Goal: Information Seeking & Learning: Check status

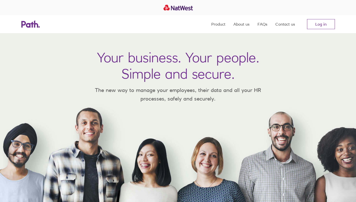
click at [323, 23] on link "Log in" at bounding box center [321, 24] width 28 height 10
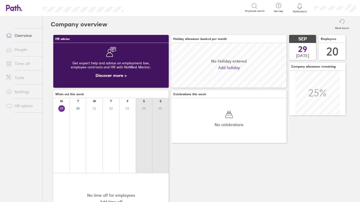
scroll to position [45, 115]
click at [25, 49] on ul "Overview People Time off Tools Settings HR advice" at bounding box center [21, 100] width 43 height 169
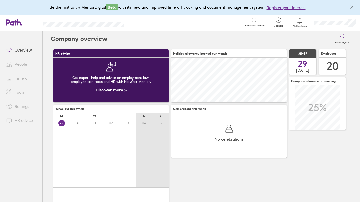
click at [20, 80] on link "Time off" at bounding box center [22, 78] width 40 height 10
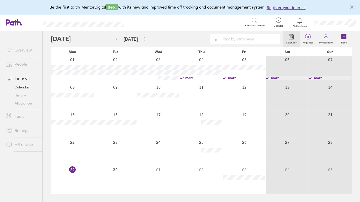
click at [20, 96] on link "History" at bounding box center [22, 95] width 40 height 8
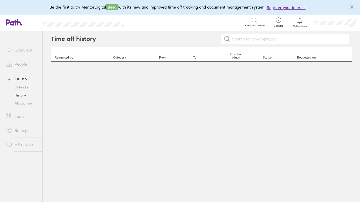
click at [235, 40] on input at bounding box center [288, 39] width 116 height 10
type input "[PERSON_NAME]"
click at [19, 62] on link "People" at bounding box center [22, 64] width 40 height 10
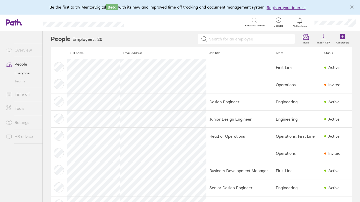
click at [19, 94] on link "Time off" at bounding box center [22, 94] width 40 height 10
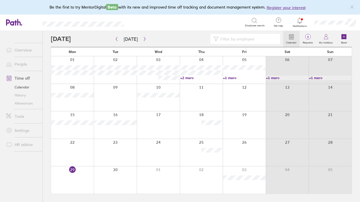
click at [20, 96] on link "History" at bounding box center [22, 95] width 40 height 8
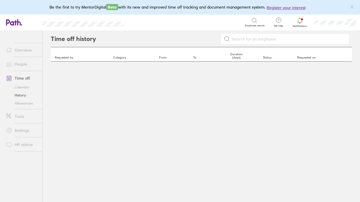
click at [254, 36] on input at bounding box center [288, 39] width 116 height 10
type input "olha"
click at [232, 40] on input "olha" at bounding box center [288, 39] width 116 height 10
click at [226, 39] on icon at bounding box center [227, 39] width 6 height 6
click at [227, 41] on icon at bounding box center [227, 39] width 6 height 6
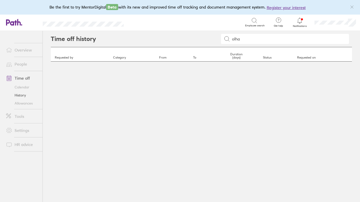
click at [259, 40] on input "olha" at bounding box center [288, 39] width 116 height 10
click at [62, 58] on th "Requested by" at bounding box center [80, 54] width 58 height 14
drag, startPoint x: 155, startPoint y: 69, endPoint x: 216, endPoint y: 101, distance: 68.5
click at [155, 70] on div "Time off history olha Requested by Category From To Duration (days) Status Requ…" at bounding box center [201, 116] width 317 height 171
click at [220, 103] on div "Time off history olha Requested by Category From To Duration (days) Status Requ…" at bounding box center [201, 116] width 317 height 171
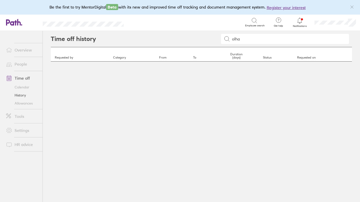
click at [219, 102] on div "Time off history olha Requested by Category From To Duration (days) Status Requ…" at bounding box center [201, 116] width 317 height 171
click at [218, 100] on div "Time off history olha Requested by Category From To Duration (days) Status Requ…" at bounding box center [201, 116] width 317 height 171
click at [22, 65] on link "People" at bounding box center [22, 64] width 40 height 10
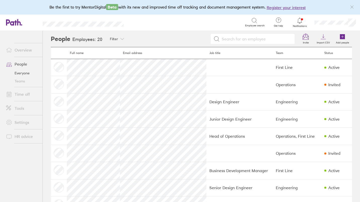
click at [21, 96] on link "Time off" at bounding box center [22, 94] width 40 height 10
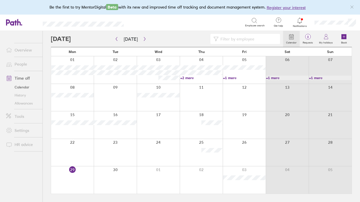
click at [254, 21] on icon at bounding box center [255, 21] width 6 height 6
click at [238, 36] on input at bounding box center [248, 39] width 59 height 10
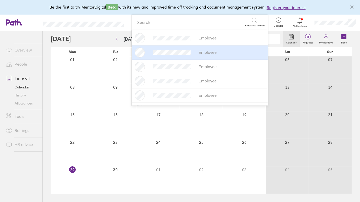
type input "olha"
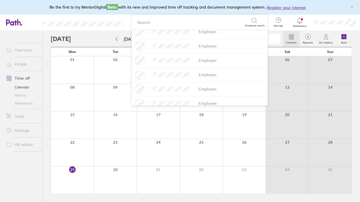
scroll to position [213, 0]
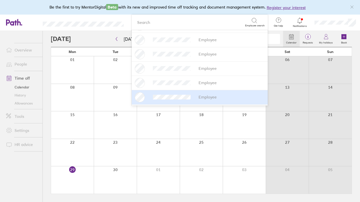
click at [219, 97] on div "Employee" at bounding box center [200, 97] width 130 height 10
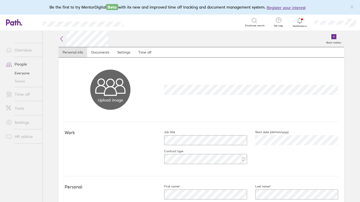
click at [147, 53] on link "Time off" at bounding box center [144, 52] width 21 height 10
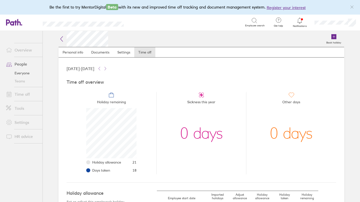
click at [141, 55] on link "Time off" at bounding box center [144, 52] width 21 height 10
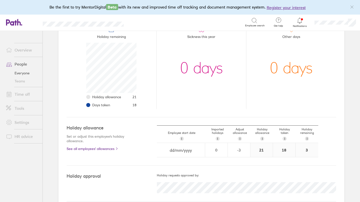
scroll to position [73, 0]
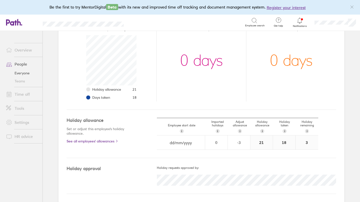
click at [282, 142] on div "18" at bounding box center [284, 143] width 22 height 14
drag, startPoint x: 282, startPoint y: 142, endPoint x: 283, endPoint y: 131, distance: 10.8
click at [284, 131] on span "i" at bounding box center [284, 131] width 1 height 4
click at [221, 169] on h5 "Holiday requests approved by:" at bounding box center [246, 168] width 179 height 4
click at [25, 95] on link "Time off" at bounding box center [22, 94] width 40 height 10
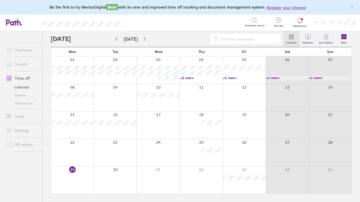
click at [231, 39] on input at bounding box center [248, 39] width 59 height 10
click at [217, 40] on icon at bounding box center [216, 38] width 5 height 5
click at [234, 40] on input "olha" at bounding box center [248, 39] width 59 height 10
type input "olha"
click at [119, 39] on button "button" at bounding box center [116, 39] width 6 height 8
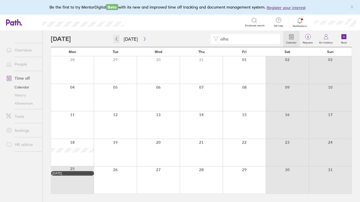
click at [118, 39] on icon "button" at bounding box center [117, 39] width 4 height 4
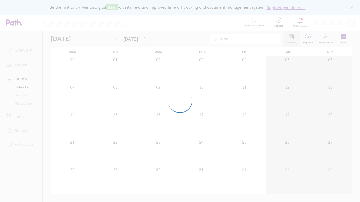
click at [118, 39] on div at bounding box center [180, 101] width 360 height 202
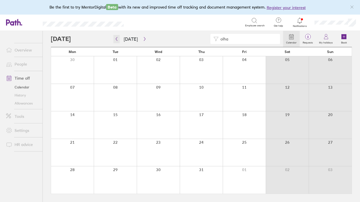
click at [117, 39] on icon "button" at bounding box center [117, 39] width 4 height 4
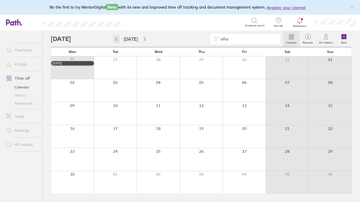
click at [117, 39] on icon "button" at bounding box center [117, 39] width 4 height 4
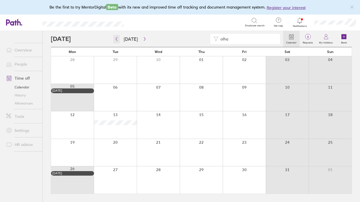
click at [117, 39] on icon "button" at bounding box center [117, 39] width 4 height 4
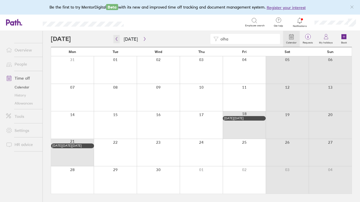
click at [117, 39] on icon "button" at bounding box center [117, 39] width 4 height 4
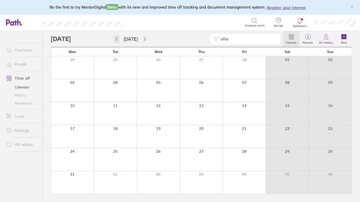
click at [117, 39] on icon "button" at bounding box center [117, 39] width 4 height 4
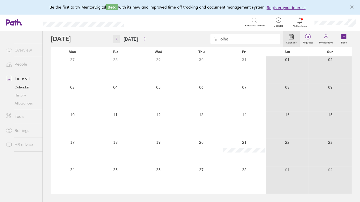
click at [117, 39] on icon "button" at bounding box center [117, 39] width 4 height 4
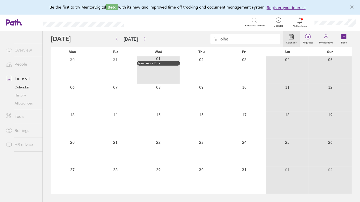
click at [21, 77] on link "Time off" at bounding box center [22, 78] width 40 height 10
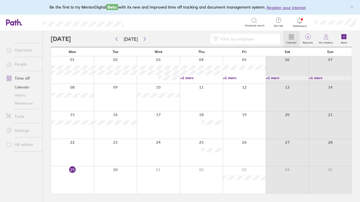
click at [24, 96] on link "History" at bounding box center [22, 95] width 40 height 8
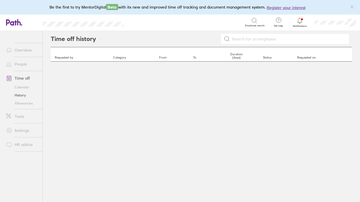
click at [256, 37] on input at bounding box center [288, 39] width 116 height 10
click at [247, 38] on input "olha" at bounding box center [288, 39] width 116 height 10
type input "olha"
click at [226, 37] on icon at bounding box center [227, 39] width 6 height 6
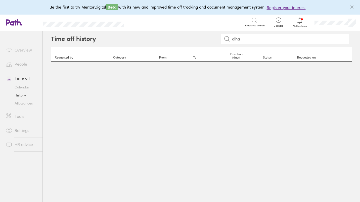
click at [226, 37] on icon at bounding box center [227, 39] width 6 height 6
click at [257, 19] on icon at bounding box center [255, 21] width 6 height 6
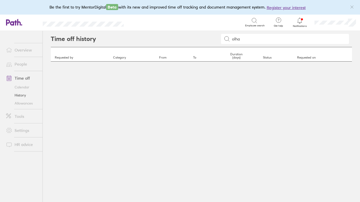
click at [254, 20] on icon at bounding box center [255, 21] width 6 height 6
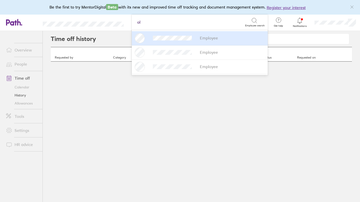
type input "olh"
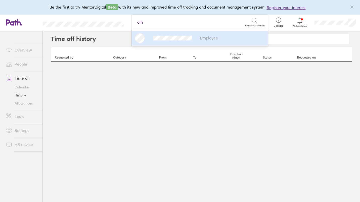
click at [157, 34] on div "Employee" at bounding box center [200, 38] width 130 height 10
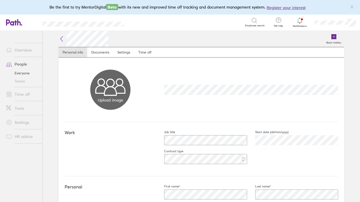
click at [142, 51] on link "Time off" at bounding box center [144, 52] width 21 height 10
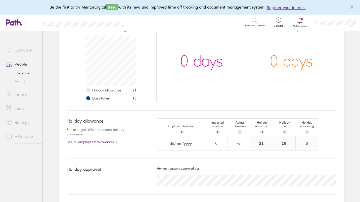
scroll to position [73, 0]
click at [88, 142] on link "See all employees' allowances" at bounding box center [102, 141] width 70 height 4
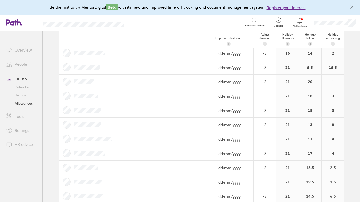
scroll to position [167, 0]
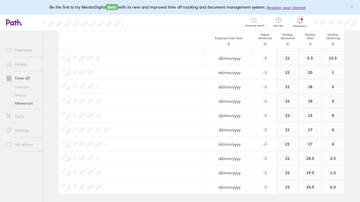
click at [17, 129] on link "Settings" at bounding box center [22, 131] width 40 height 10
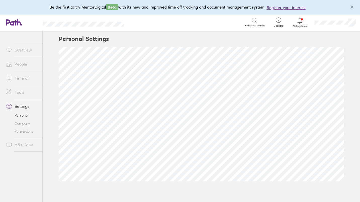
click at [12, 92] on span at bounding box center [8, 92] width 13 height 6
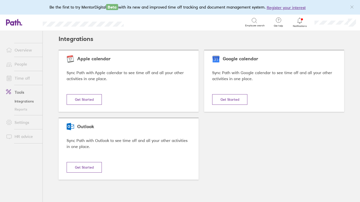
click at [16, 76] on link "Time off" at bounding box center [22, 78] width 40 height 10
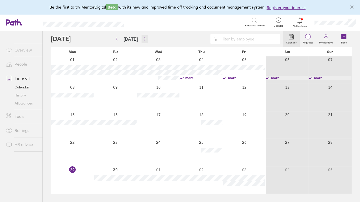
click at [144, 40] on icon "button" at bounding box center [145, 39] width 4 height 4
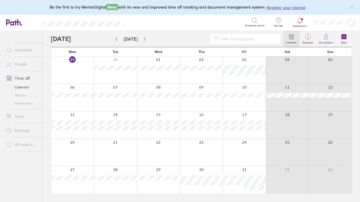
click at [21, 102] on link "Allowances" at bounding box center [22, 103] width 40 height 8
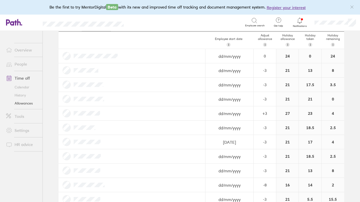
scroll to position [26, 0]
click at [24, 78] on link "Time off" at bounding box center [22, 78] width 40 height 10
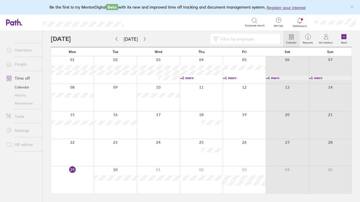
click at [240, 40] on input at bounding box center [248, 39] width 59 height 10
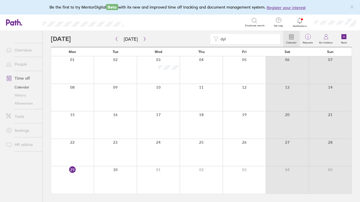
type input "dyl"
click at [118, 40] on icon "button" at bounding box center [117, 39] width 4 height 4
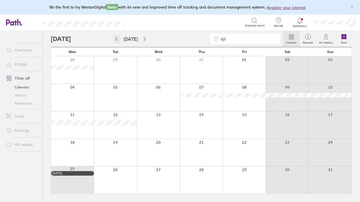
click at [117, 39] on icon "button" at bounding box center [117, 39] width 4 height 4
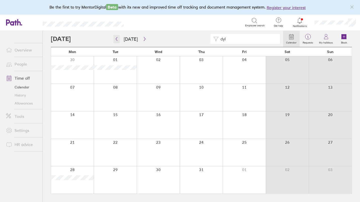
click at [117, 39] on icon "button" at bounding box center [117, 39] width 4 height 4
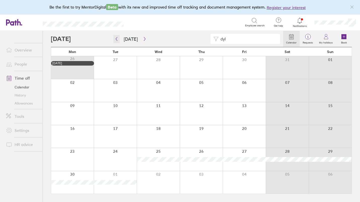
click at [117, 39] on icon "button" at bounding box center [117, 39] width 4 height 4
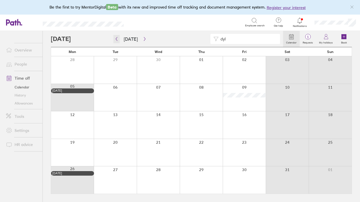
click at [117, 39] on icon "button" at bounding box center [117, 39] width 4 height 4
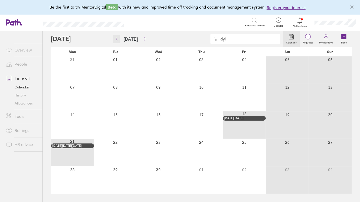
click at [118, 38] on icon "button" at bounding box center [117, 39] width 4 height 4
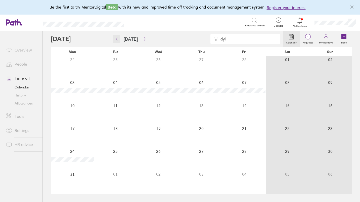
click at [118, 38] on icon "button" at bounding box center [117, 39] width 4 height 4
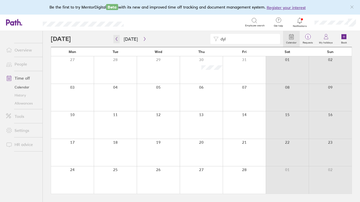
click at [118, 38] on icon "button" at bounding box center [117, 39] width 4 height 4
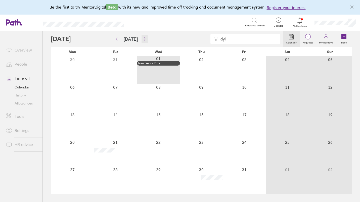
click at [143, 38] on icon "button" at bounding box center [145, 39] width 4 height 4
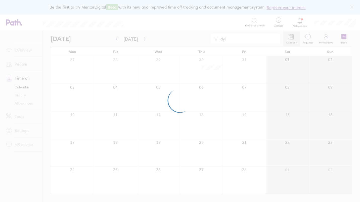
click at [143, 39] on div at bounding box center [180, 101] width 360 height 202
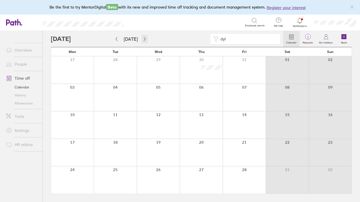
click at [143, 39] on icon "button" at bounding box center [145, 39] width 4 height 4
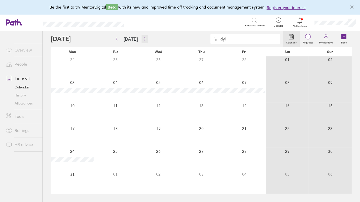
click at [143, 39] on icon "button" at bounding box center [145, 39] width 4 height 4
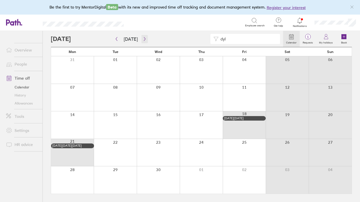
click at [144, 40] on icon "button" at bounding box center [145, 39] width 2 height 4
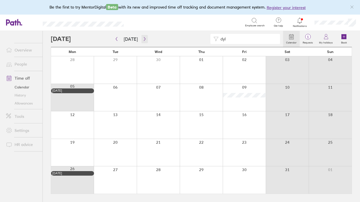
click at [144, 40] on icon "button" at bounding box center [145, 39] width 2 height 4
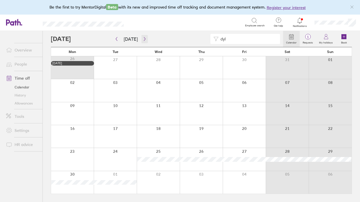
click at [144, 38] on icon "button" at bounding box center [145, 39] width 4 height 4
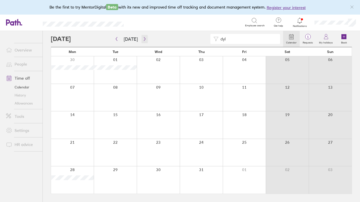
click at [144, 38] on icon "button" at bounding box center [145, 39] width 4 height 4
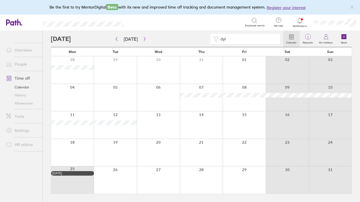
click at [23, 103] on link "Allowances" at bounding box center [22, 103] width 40 height 8
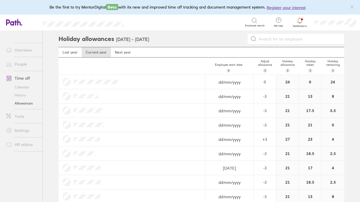
click at [22, 76] on link "Time off" at bounding box center [22, 78] width 40 height 10
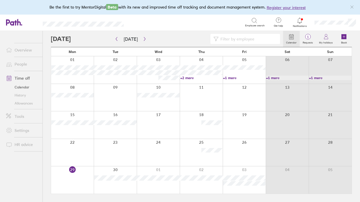
click at [25, 88] on link "Calendar" at bounding box center [22, 87] width 40 height 8
click at [159, 23] on div "Search" at bounding box center [190, 22] width 110 height 8
type input "[PERSON_NAME]"
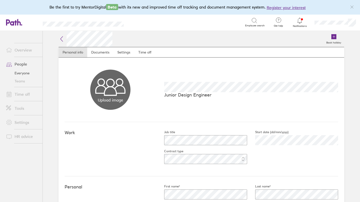
click at [24, 66] on link "People" at bounding box center [22, 64] width 40 height 10
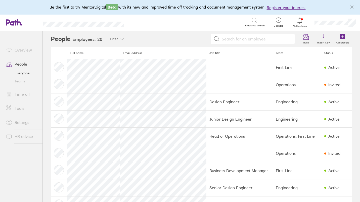
click at [26, 93] on link "Time off" at bounding box center [22, 94] width 40 height 10
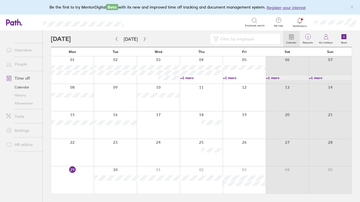
click at [235, 37] on input at bounding box center [248, 39] width 59 height 10
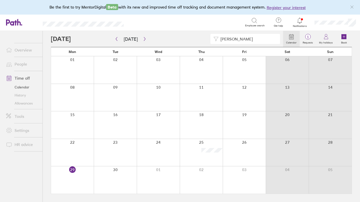
type input "[PERSON_NAME]"
click at [116, 39] on icon "button" at bounding box center [117, 39] width 2 height 4
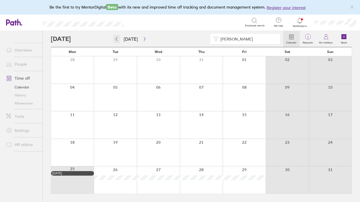
click at [115, 39] on icon "button" at bounding box center [117, 39] width 4 height 4
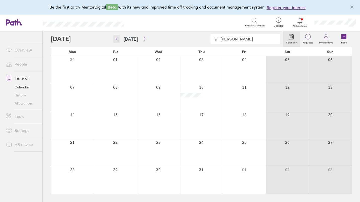
click at [115, 40] on icon "button" at bounding box center [117, 39] width 4 height 4
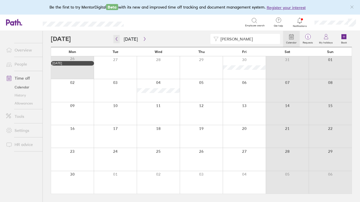
click at [115, 39] on icon "button" at bounding box center [117, 39] width 4 height 4
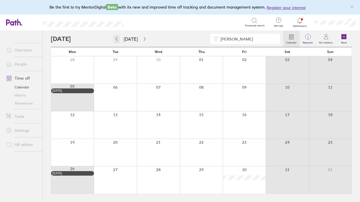
click at [117, 39] on icon "button" at bounding box center [117, 39] width 4 height 4
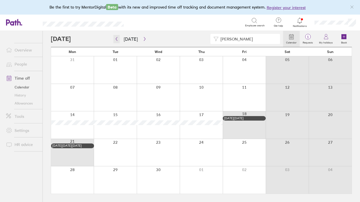
click at [117, 39] on icon "button" at bounding box center [117, 39] width 4 height 4
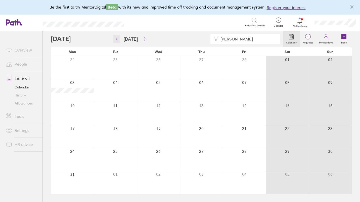
click at [116, 38] on icon "button" at bounding box center [117, 39] width 2 height 4
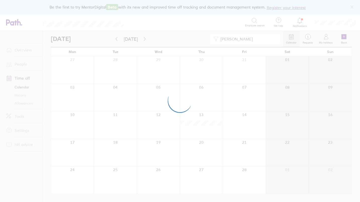
click at [116, 39] on div at bounding box center [180, 101] width 360 height 202
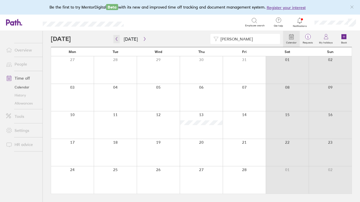
click at [116, 39] on icon "button" at bounding box center [117, 39] width 4 height 4
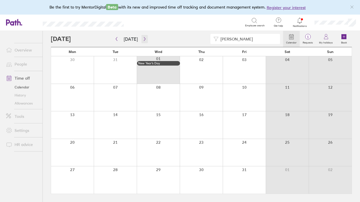
click at [143, 39] on icon "button" at bounding box center [145, 39] width 4 height 4
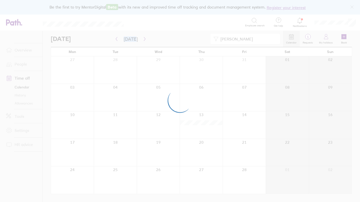
click at [143, 39] on div at bounding box center [180, 101] width 360 height 202
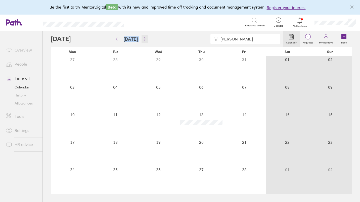
click at [144, 40] on icon "button" at bounding box center [145, 39] width 4 height 4
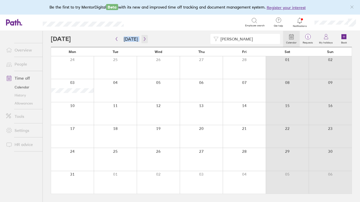
click at [144, 40] on icon "button" at bounding box center [145, 39] width 4 height 4
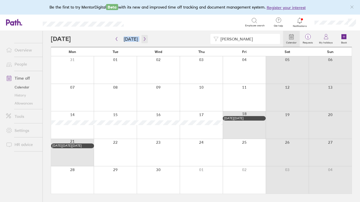
click at [143, 39] on icon "button" at bounding box center [145, 39] width 4 height 4
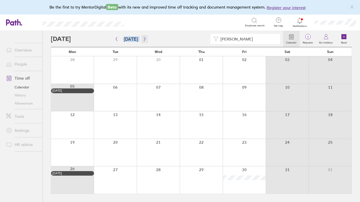
click at [143, 39] on icon "button" at bounding box center [145, 39] width 4 height 4
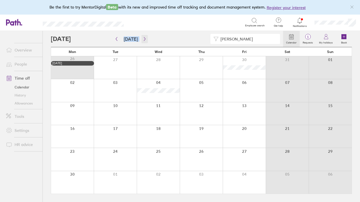
click at [143, 39] on icon "button" at bounding box center [145, 39] width 4 height 4
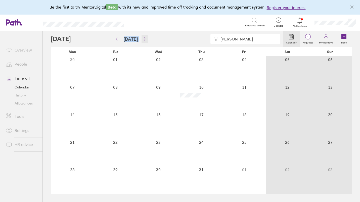
click at [144, 39] on icon "button" at bounding box center [145, 39] width 2 height 4
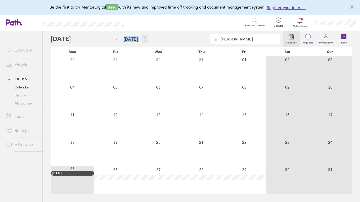
click at [143, 38] on icon "button" at bounding box center [145, 39] width 4 height 4
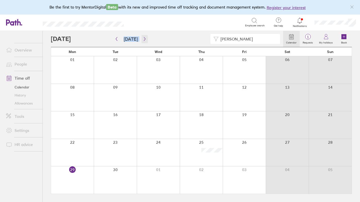
click at [143, 39] on icon "button" at bounding box center [145, 39] width 4 height 4
click at [144, 39] on icon "button" at bounding box center [145, 39] width 4 height 4
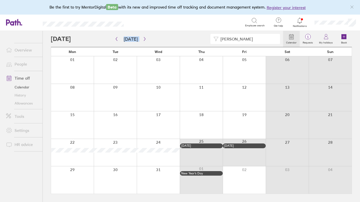
click at [23, 101] on link "Allowances" at bounding box center [22, 103] width 40 height 8
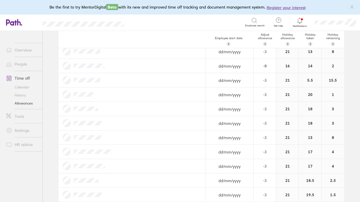
scroll to position [167, 0]
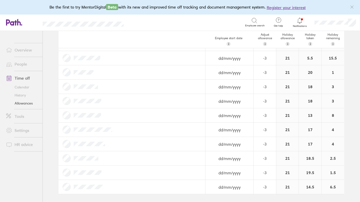
click at [20, 103] on link "Allowances" at bounding box center [22, 103] width 40 height 8
click at [20, 76] on link "Time off" at bounding box center [22, 78] width 40 height 10
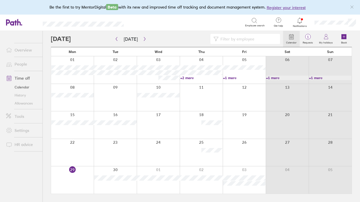
click at [253, 24] on span "Employee search" at bounding box center [255, 25] width 20 height 3
click at [227, 39] on input at bounding box center [248, 39] width 59 height 10
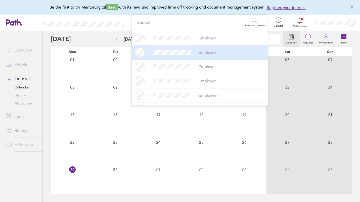
type input "jack"
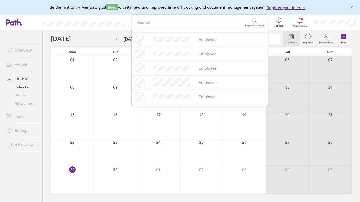
scroll to position [120, 0]
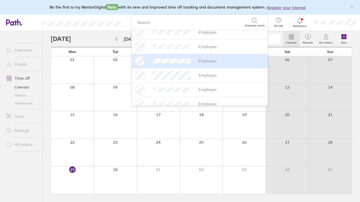
click at [209, 60] on div "Employee" at bounding box center [208, 61] width 18 height 5
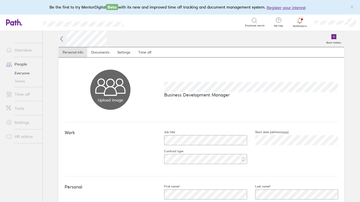
click at [24, 94] on link "Time off" at bounding box center [22, 94] width 40 height 10
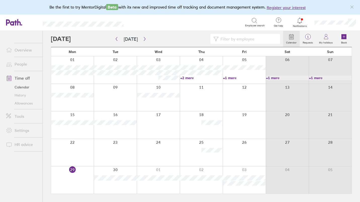
click at [226, 41] on input at bounding box center [248, 39] width 59 height 10
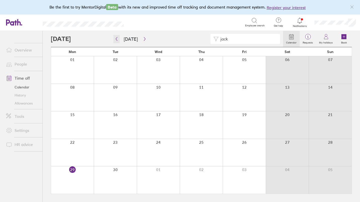
click at [116, 39] on icon "button" at bounding box center [117, 39] width 2 height 4
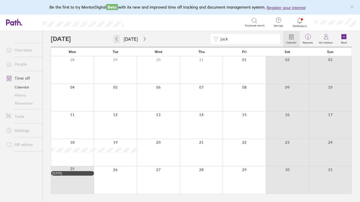
click at [116, 39] on icon "button" at bounding box center [117, 39] width 4 height 4
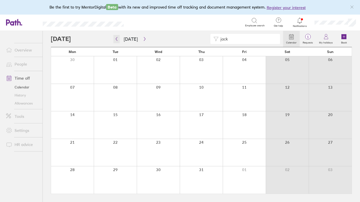
click at [117, 40] on icon "button" at bounding box center [117, 39] width 4 height 4
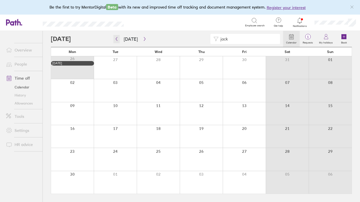
click at [117, 40] on icon "button" at bounding box center [117, 39] width 4 height 4
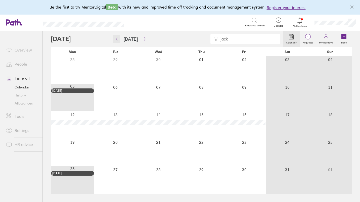
click at [118, 39] on button "button" at bounding box center [116, 39] width 6 height 8
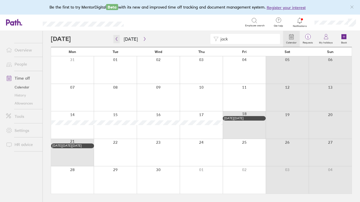
click at [120, 40] on span "[DATE]" at bounding box center [131, 39] width 34 height 8
click at [115, 38] on icon "button" at bounding box center [117, 39] width 4 height 4
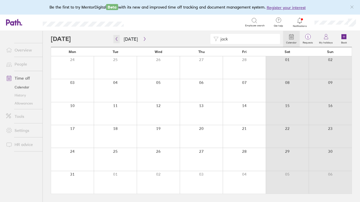
click at [116, 40] on icon "button" at bounding box center [117, 39] width 4 height 4
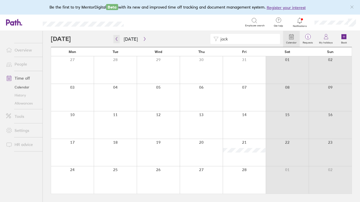
click at [117, 40] on icon "button" at bounding box center [117, 39] width 4 height 4
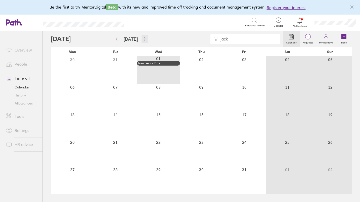
click at [143, 39] on icon "button" at bounding box center [145, 39] width 4 height 4
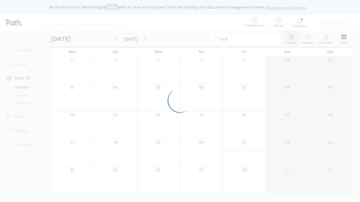
click at [143, 39] on div at bounding box center [180, 101] width 360 height 202
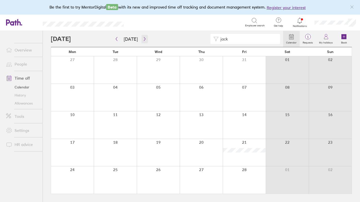
click at [143, 39] on icon "button" at bounding box center [145, 39] width 4 height 4
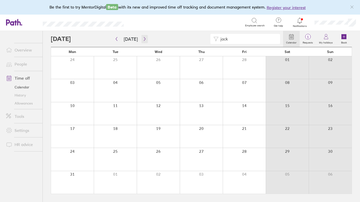
click at [144, 39] on icon "button" at bounding box center [145, 39] width 2 height 4
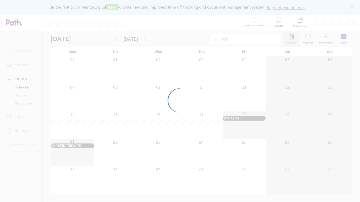
click at [143, 39] on div at bounding box center [180, 101] width 360 height 202
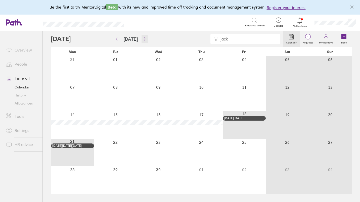
click at [144, 39] on icon "button" at bounding box center [145, 39] width 2 height 4
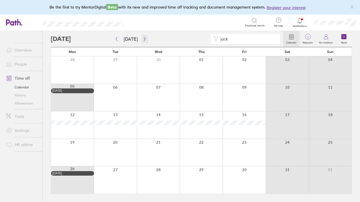
click at [143, 39] on icon "button" at bounding box center [145, 39] width 4 height 4
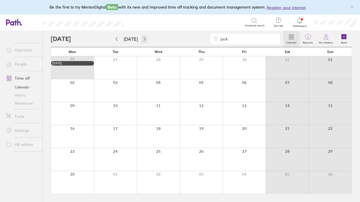
click at [143, 39] on icon "button" at bounding box center [145, 39] width 4 height 4
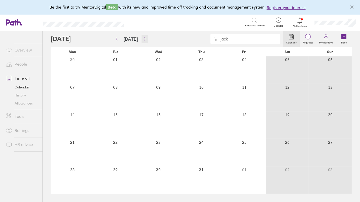
click at [143, 39] on icon "button" at bounding box center [145, 39] width 4 height 4
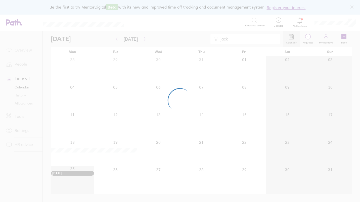
click at [143, 39] on div at bounding box center [180, 101] width 360 height 202
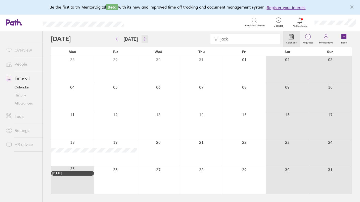
click at [143, 39] on icon "button" at bounding box center [145, 39] width 4 height 4
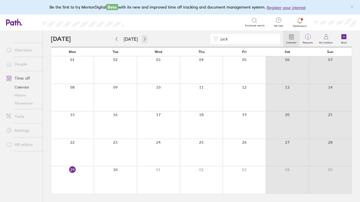
click at [143, 39] on icon "button" at bounding box center [145, 39] width 4 height 4
click at [143, 38] on icon "button" at bounding box center [145, 39] width 4 height 4
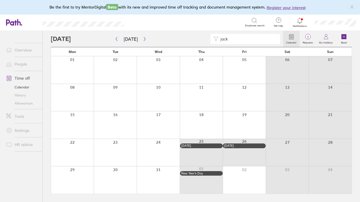
drag, startPoint x: 236, startPoint y: 39, endPoint x: 188, endPoint y: 36, distance: 48.6
click at [188, 37] on div "jack" at bounding box center [167, 39] width 232 height 10
click at [119, 36] on button "button" at bounding box center [116, 39] width 6 height 8
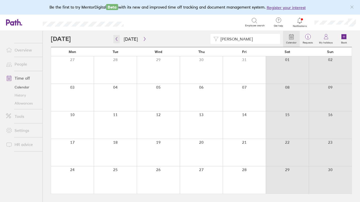
click at [118, 38] on icon "button" at bounding box center [117, 39] width 4 height 4
click at [117, 39] on icon "button" at bounding box center [117, 39] width 4 height 4
click at [117, 37] on icon "button" at bounding box center [117, 39] width 4 height 4
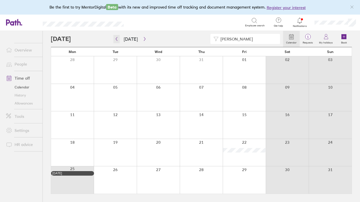
click at [117, 39] on icon "button" at bounding box center [117, 39] width 4 height 4
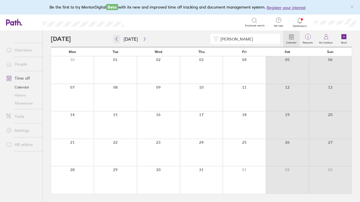
click at [117, 39] on icon "button" at bounding box center [117, 39] width 4 height 4
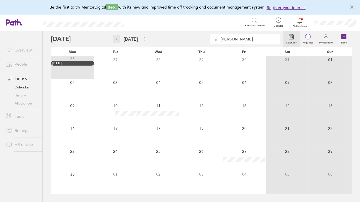
click at [117, 39] on icon "button" at bounding box center [117, 39] width 4 height 4
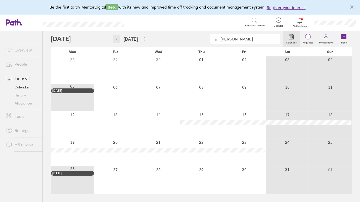
click at [118, 38] on button "button" at bounding box center [116, 39] width 6 height 8
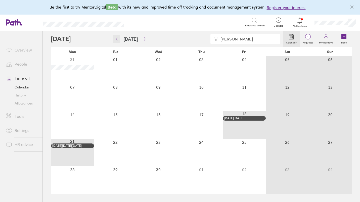
click at [117, 39] on icon "button" at bounding box center [117, 39] width 4 height 4
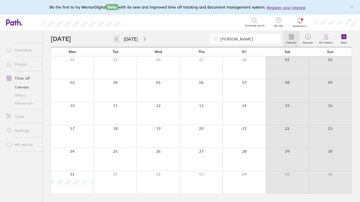
click at [113, 38] on button "button" at bounding box center [116, 39] width 6 height 8
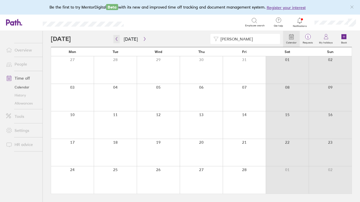
click at [116, 40] on icon "button" at bounding box center [117, 39] width 4 height 4
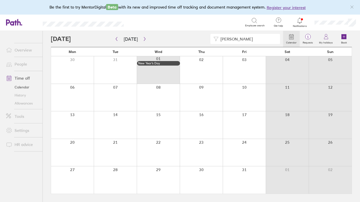
drag, startPoint x: 238, startPoint y: 38, endPoint x: 171, endPoint y: 39, distance: 66.7
click at [187, 38] on div "[PERSON_NAME]" at bounding box center [167, 39] width 232 height 10
type input "[PERSON_NAME]"
click at [145, 38] on button "button" at bounding box center [145, 39] width 6 height 8
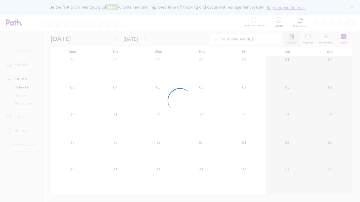
click at [142, 39] on div at bounding box center [180, 101] width 360 height 202
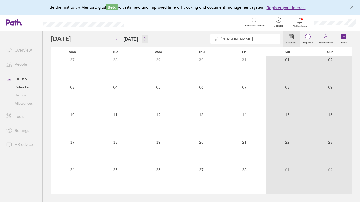
click at [143, 39] on icon "button" at bounding box center [145, 39] width 4 height 4
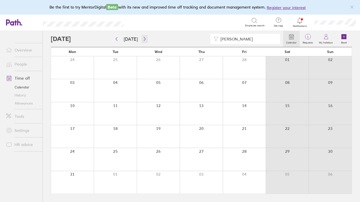
click at [143, 39] on icon "button" at bounding box center [145, 39] width 4 height 4
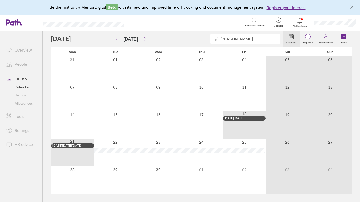
drag, startPoint x: 142, startPoint y: 38, endPoint x: 127, endPoint y: 52, distance: 20.5
drag, startPoint x: 127, startPoint y: 52, endPoint x: 140, endPoint y: 39, distance: 17.6
drag, startPoint x: 140, startPoint y: 39, endPoint x: 148, endPoint y: 33, distance: 10.6
click at [148, 33] on div "[PERSON_NAME] Calendar 1 Requests My holidays Book" at bounding box center [201, 39] width 301 height 16
click at [143, 39] on icon "button" at bounding box center [145, 39] width 4 height 4
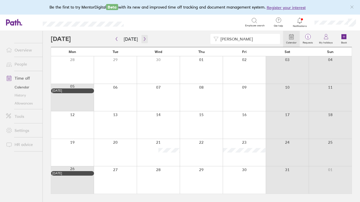
click at [143, 38] on icon "button" at bounding box center [145, 39] width 4 height 4
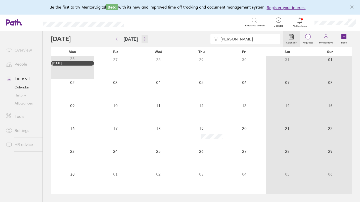
click at [143, 38] on icon "button" at bounding box center [145, 39] width 4 height 4
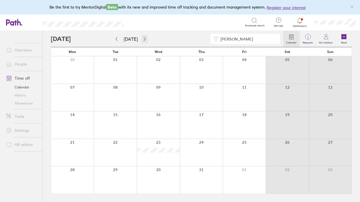
click at [143, 38] on icon "button" at bounding box center [145, 39] width 4 height 4
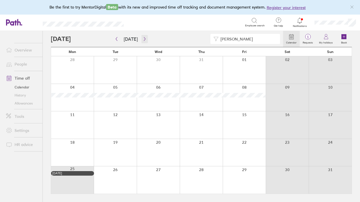
click at [143, 38] on icon "button" at bounding box center [145, 39] width 4 height 4
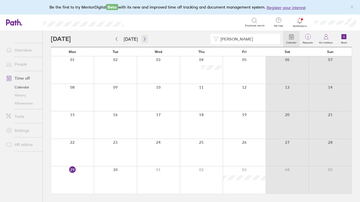
click at [143, 38] on icon "button" at bounding box center [145, 39] width 4 height 4
click at [144, 39] on icon "button" at bounding box center [145, 39] width 2 height 4
